Goal: Check status

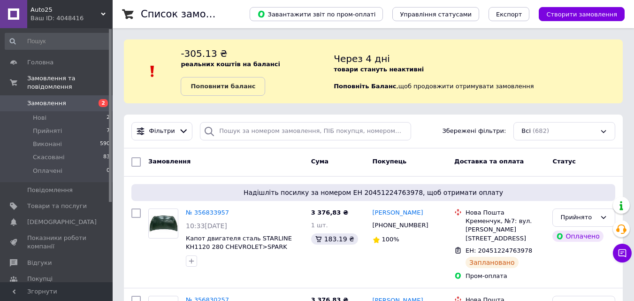
scroll to position [141, 0]
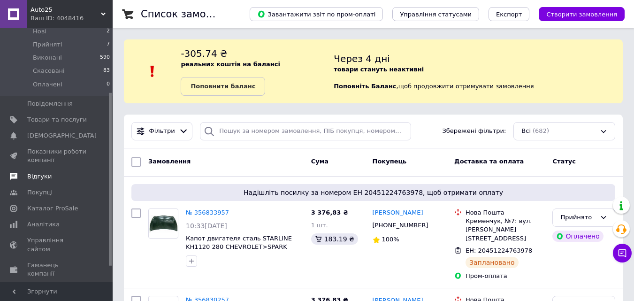
scroll to position [94, 0]
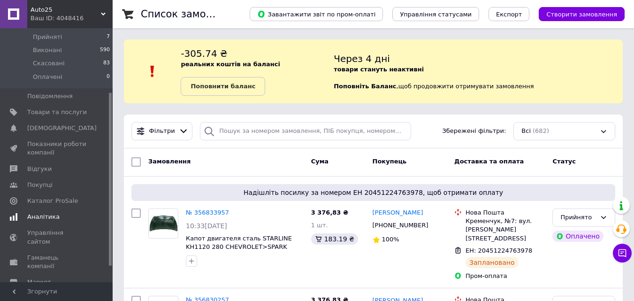
click at [46, 212] on span "Аналітика" at bounding box center [43, 216] width 32 height 8
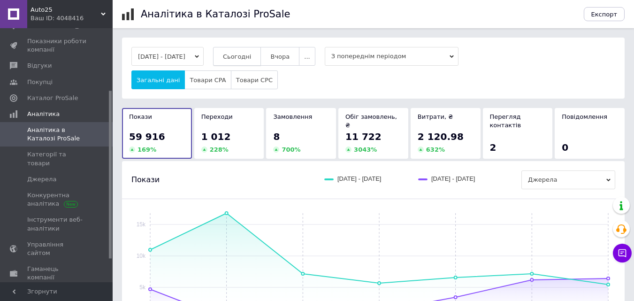
click at [251, 59] on span "Сьогодні" at bounding box center [237, 56] width 29 height 7
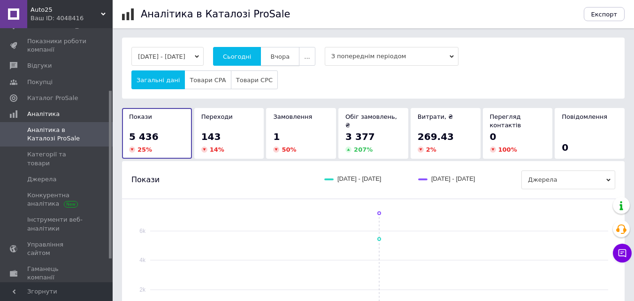
click at [299, 57] on button "Вчора" at bounding box center [279, 56] width 39 height 19
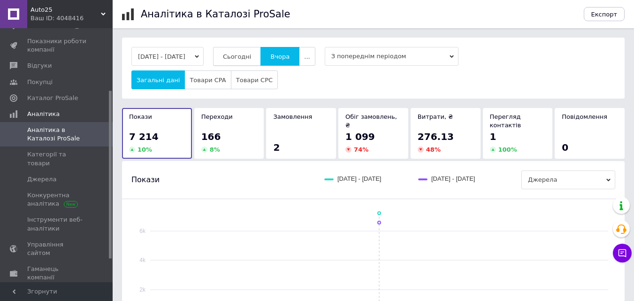
click at [251, 56] on span "Сьогодні" at bounding box center [237, 56] width 29 height 7
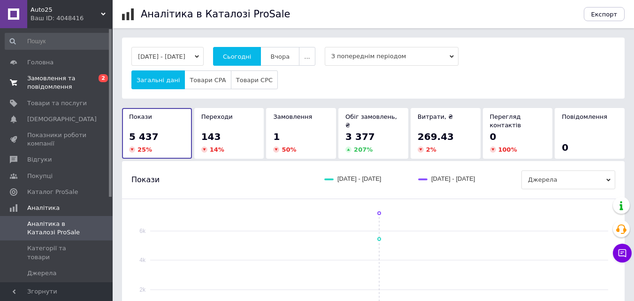
click at [48, 83] on span "Замовлення та повідомлення" at bounding box center [57, 82] width 60 height 17
